Goal: Find specific page/section: Find specific page/section

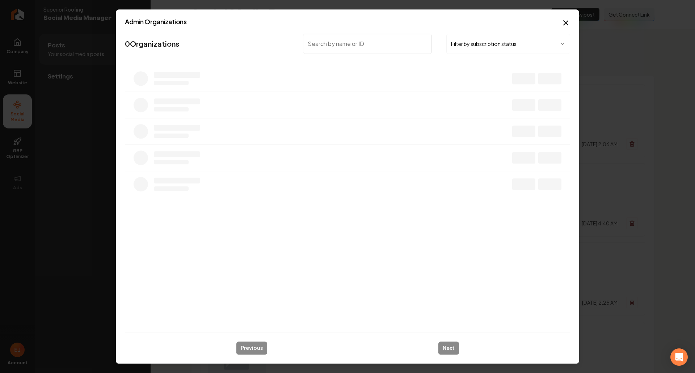
click at [349, 43] on input "search" at bounding box center [367, 44] width 129 height 20
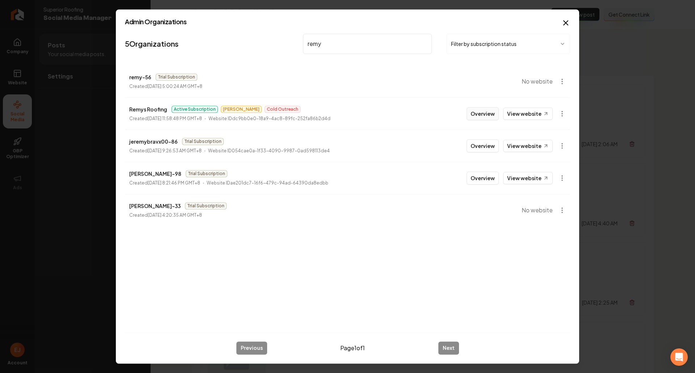
type input "remy"
click at [491, 115] on button "Overview" at bounding box center [483, 113] width 32 height 13
